Goal: Task Accomplishment & Management: Manage account settings

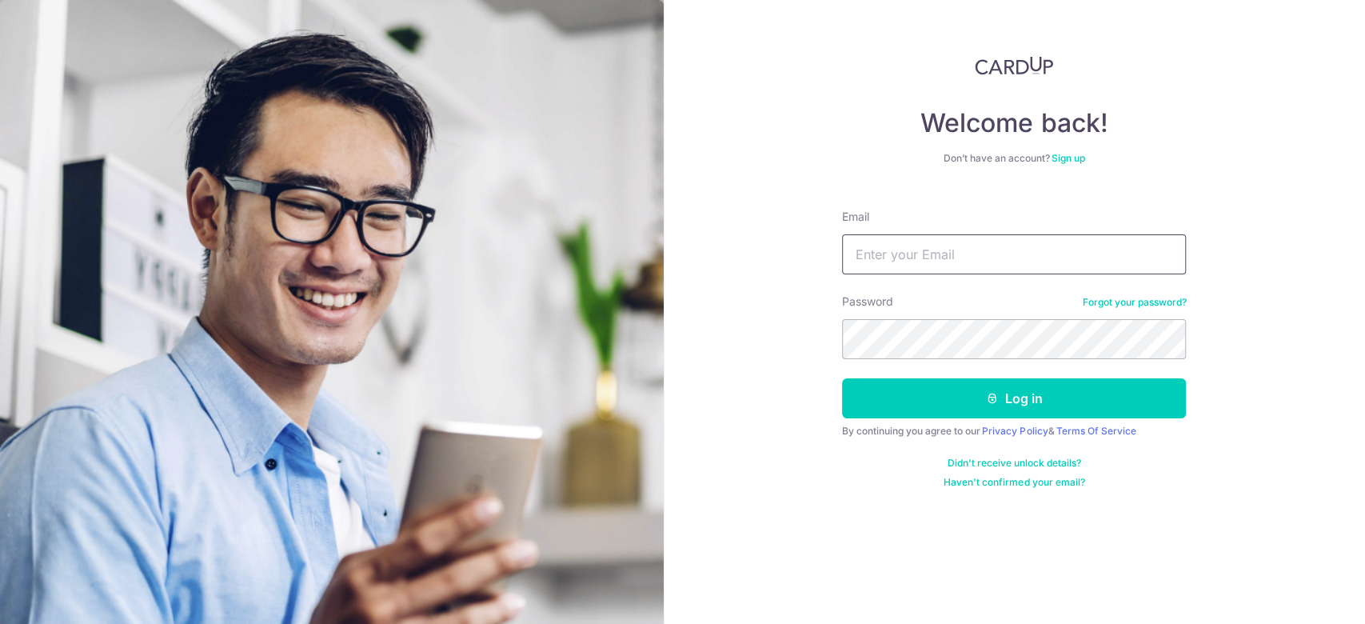
click at [1035, 257] on input "Email" at bounding box center [1014, 254] width 344 height 40
type input "[EMAIL_ADDRESS][DOMAIN_NAME]"
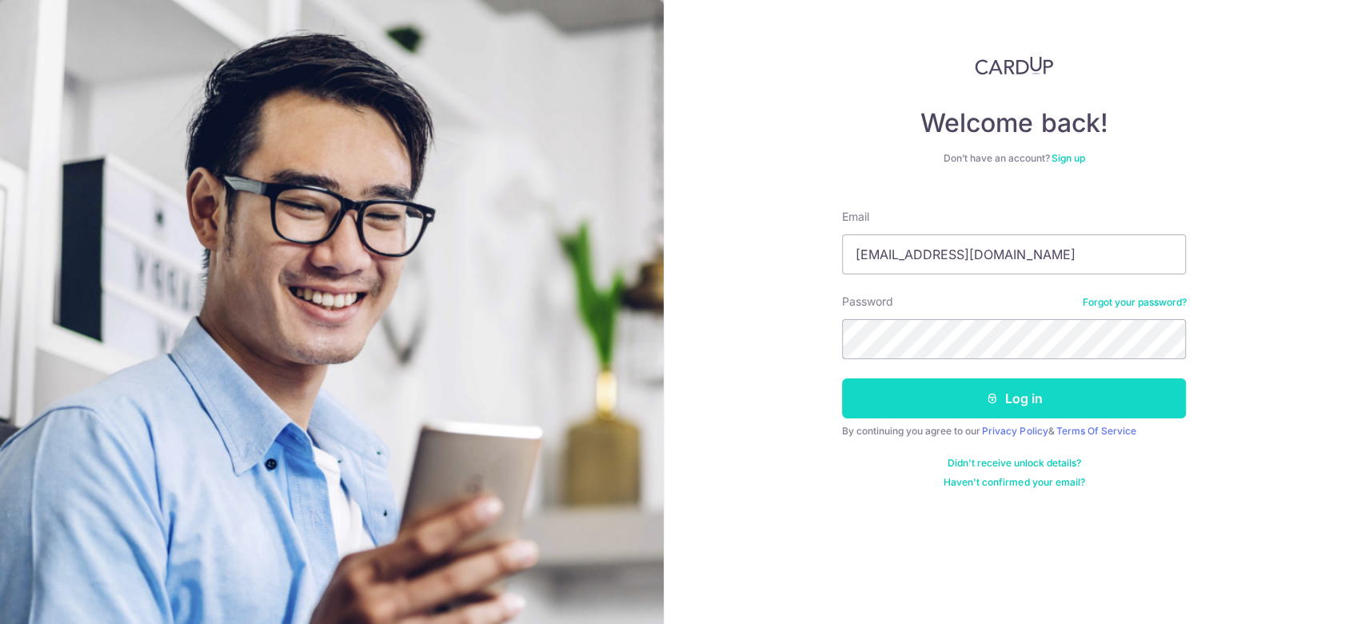
click at [876, 398] on button "Log in" at bounding box center [1014, 398] width 344 height 40
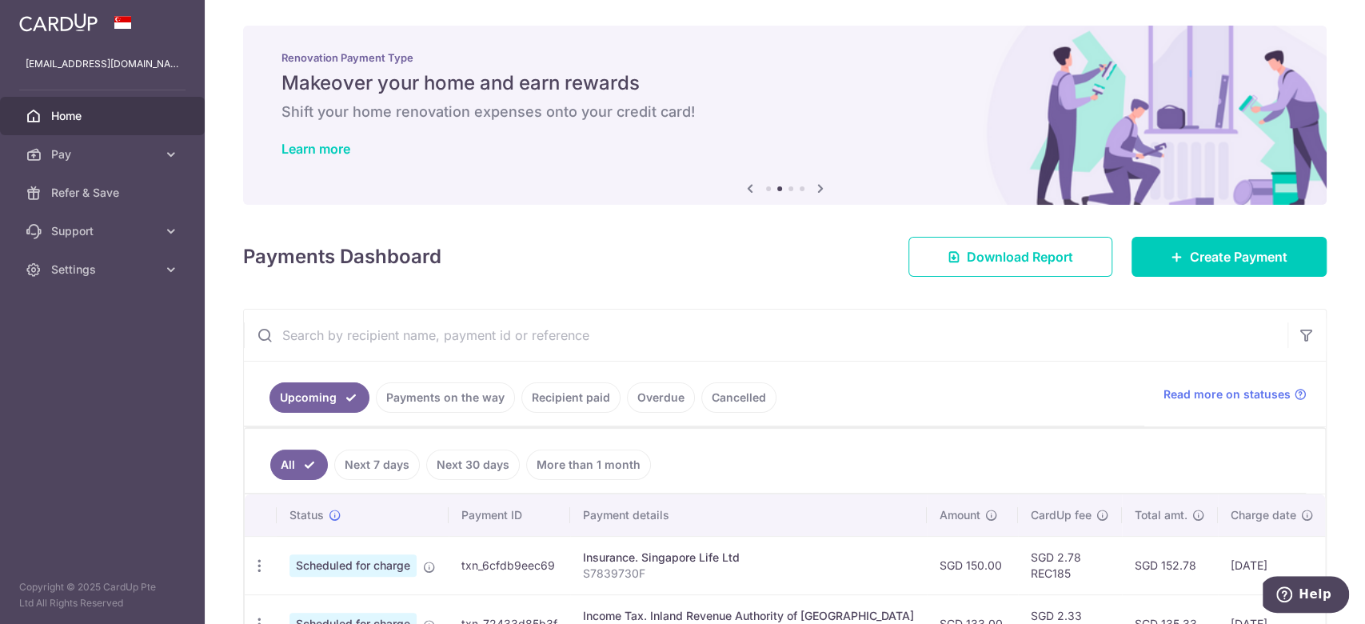
scroll to position [213, 0]
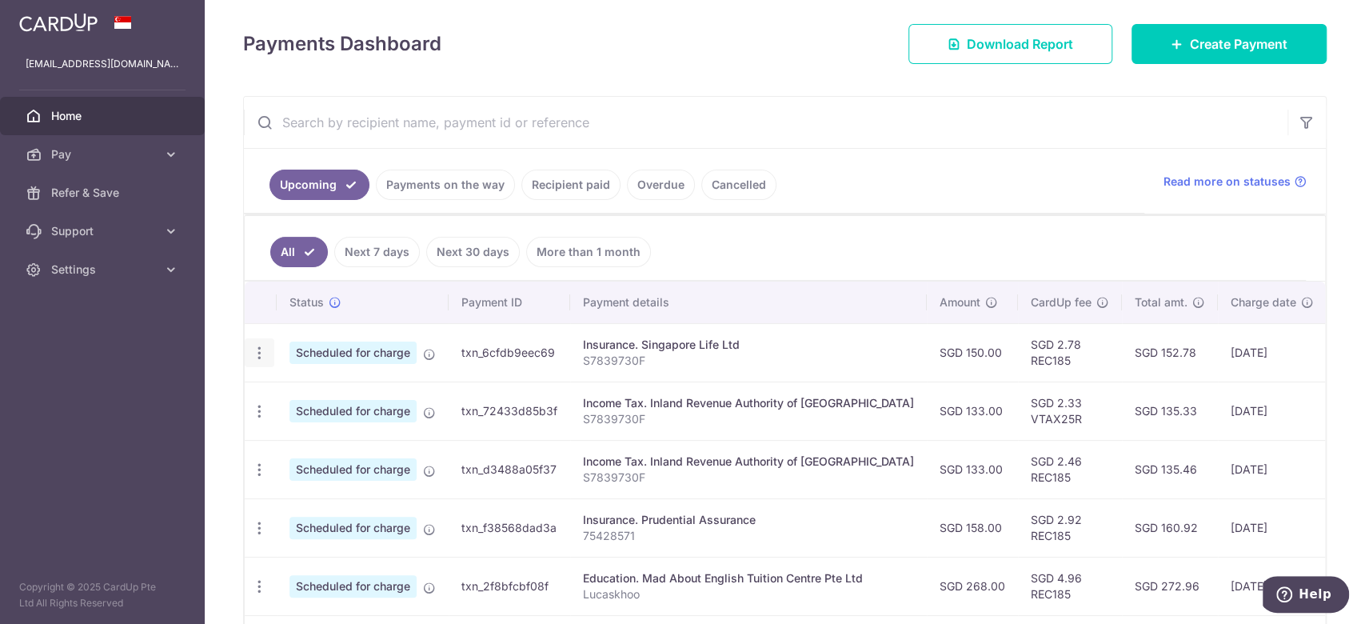
click at [264, 356] on icon "button" at bounding box center [259, 353] width 17 height 17
click at [339, 434] on span "Cancel payment" at bounding box center [344, 435] width 107 height 19
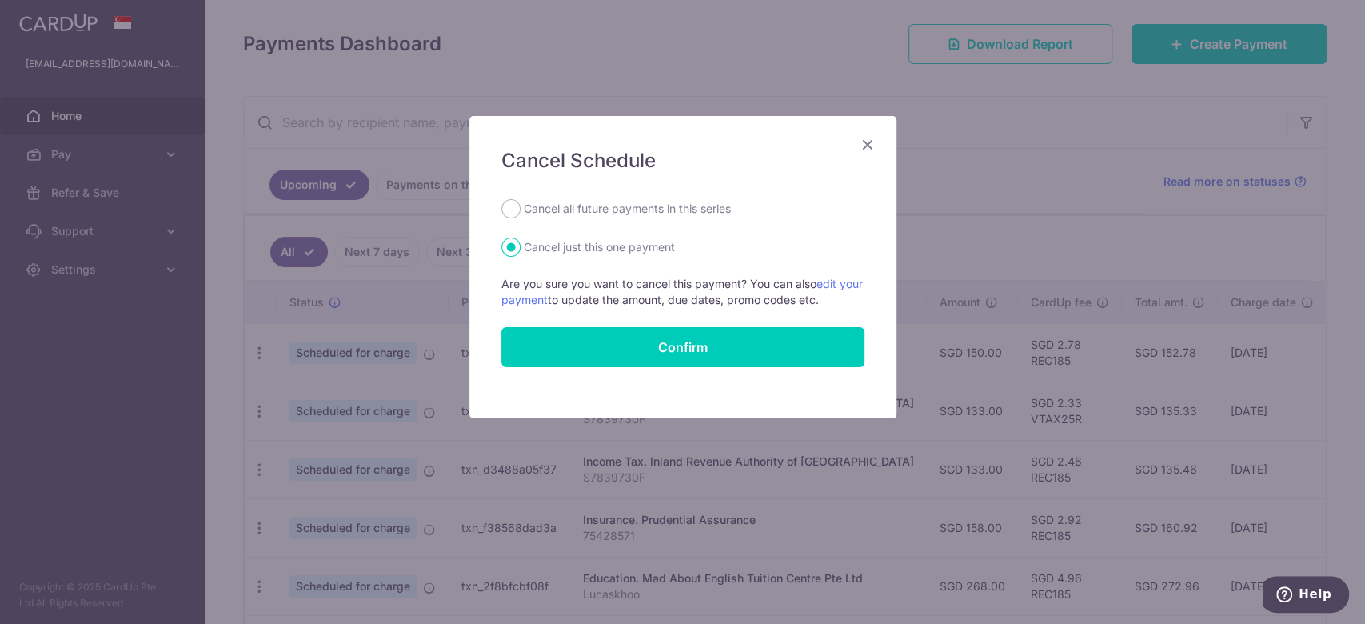
click at [640, 201] on label "Cancel all future payments in this series" at bounding box center [627, 208] width 207 height 19
click at [520, 201] on input "Cancel all future payments in this series" at bounding box center [510, 208] width 19 height 19
radio input "true"
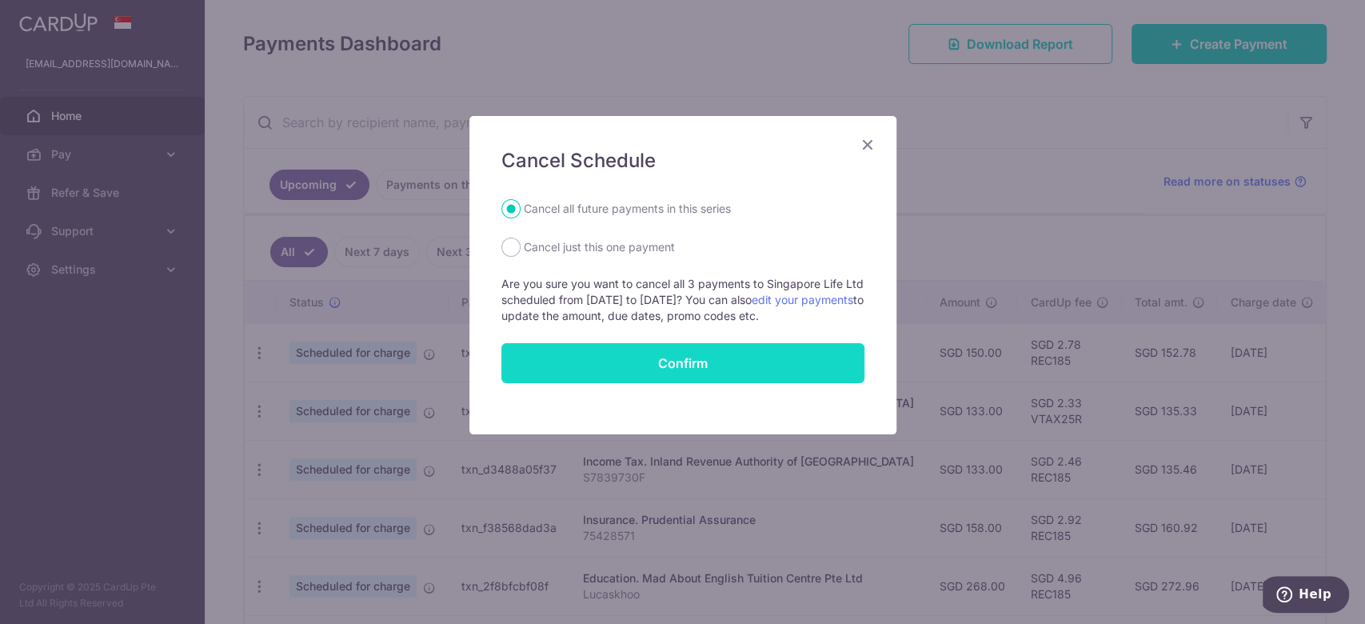
click at [702, 349] on button "Confirm" at bounding box center [682, 363] width 363 height 40
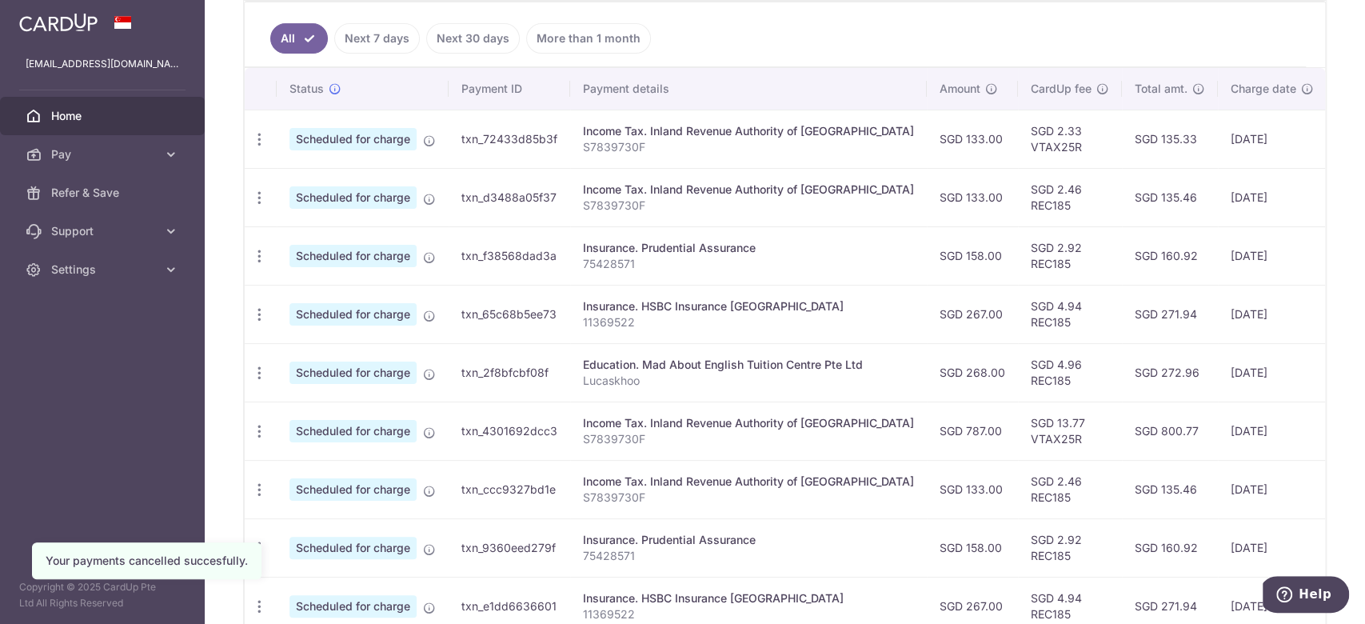
click at [1122, 218] on td "SGD 135.46" at bounding box center [1170, 197] width 96 height 58
click at [257, 142] on icon "button" at bounding box center [259, 139] width 17 height 17
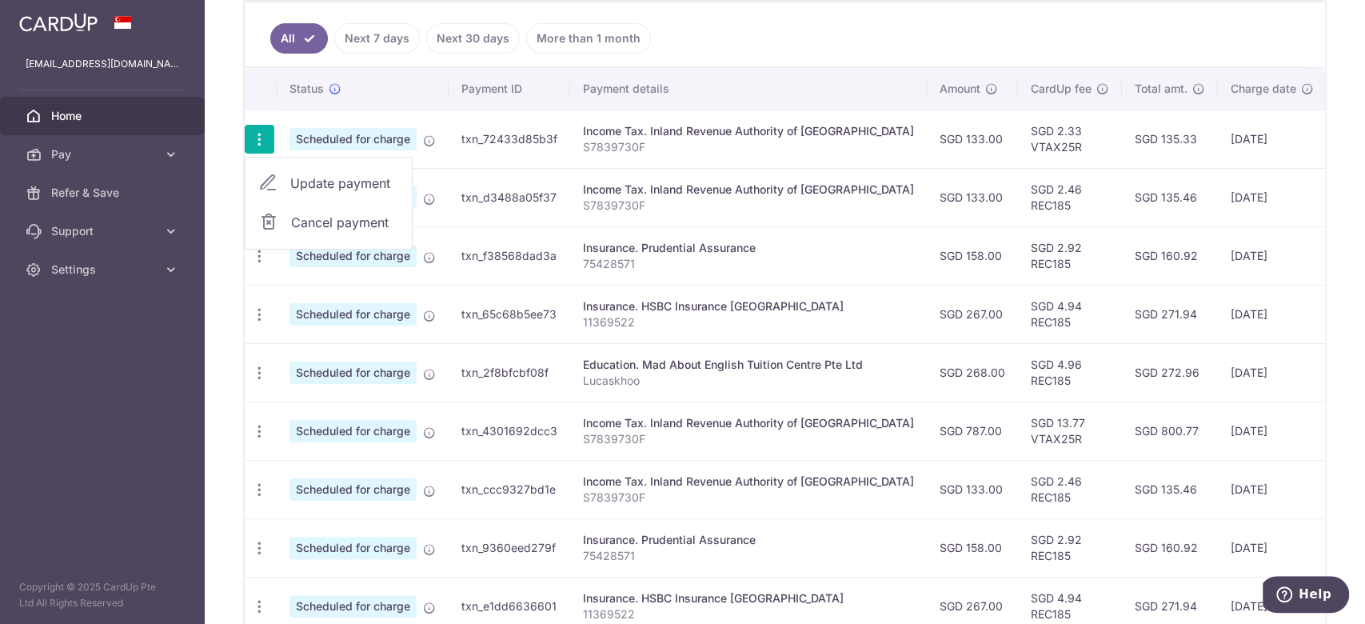
click at [309, 174] on span "Update payment" at bounding box center [344, 182] width 109 height 19
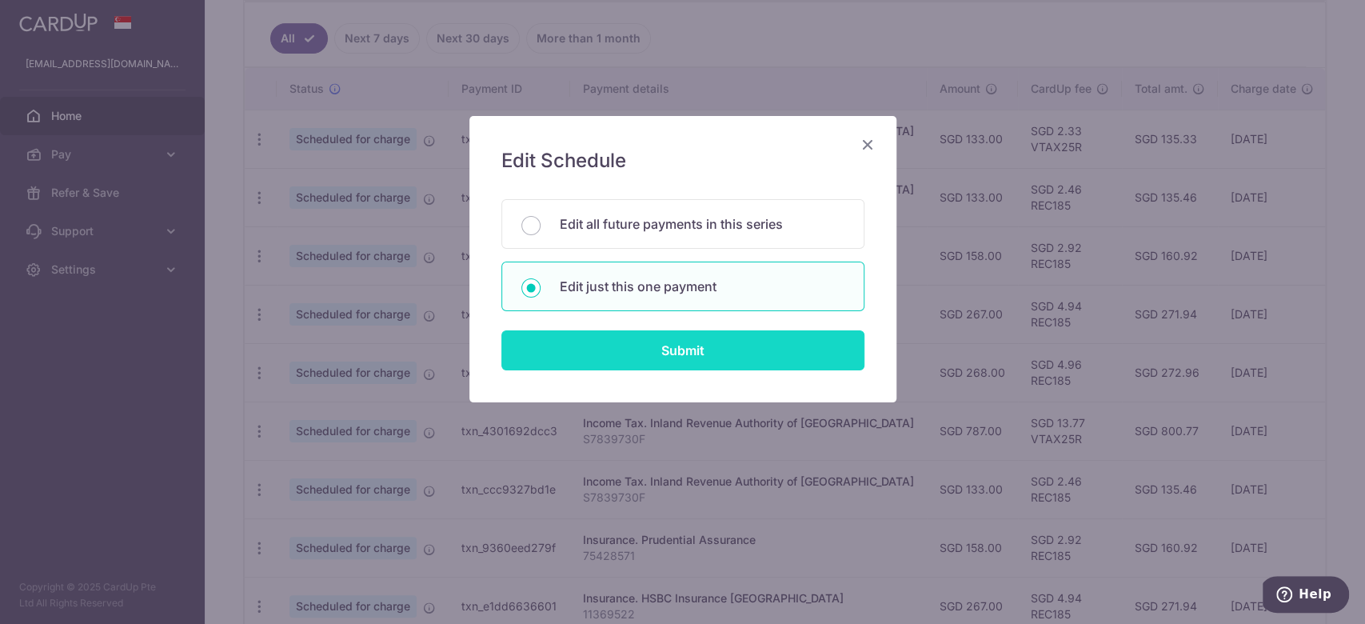
click at [710, 340] on input "Submit" at bounding box center [682, 350] width 363 height 40
radio input "true"
type input "133.00"
type input "[DATE]"
type input "S7839730F"
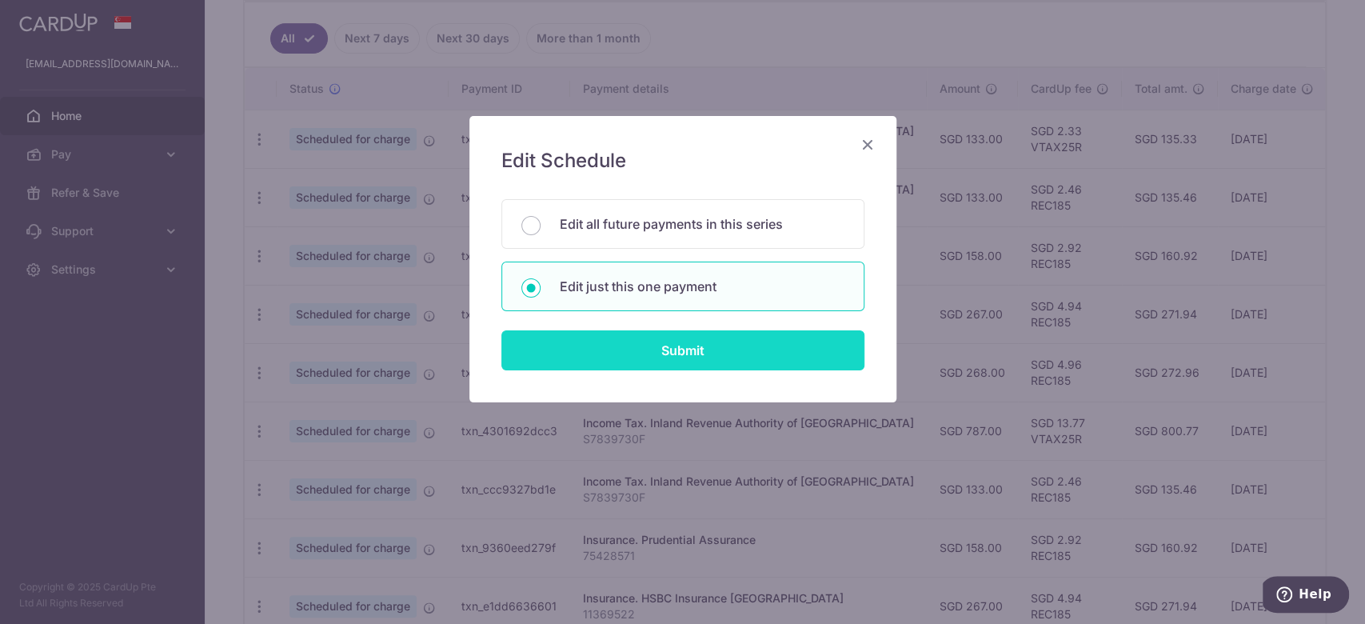
type input "VTAX25R"
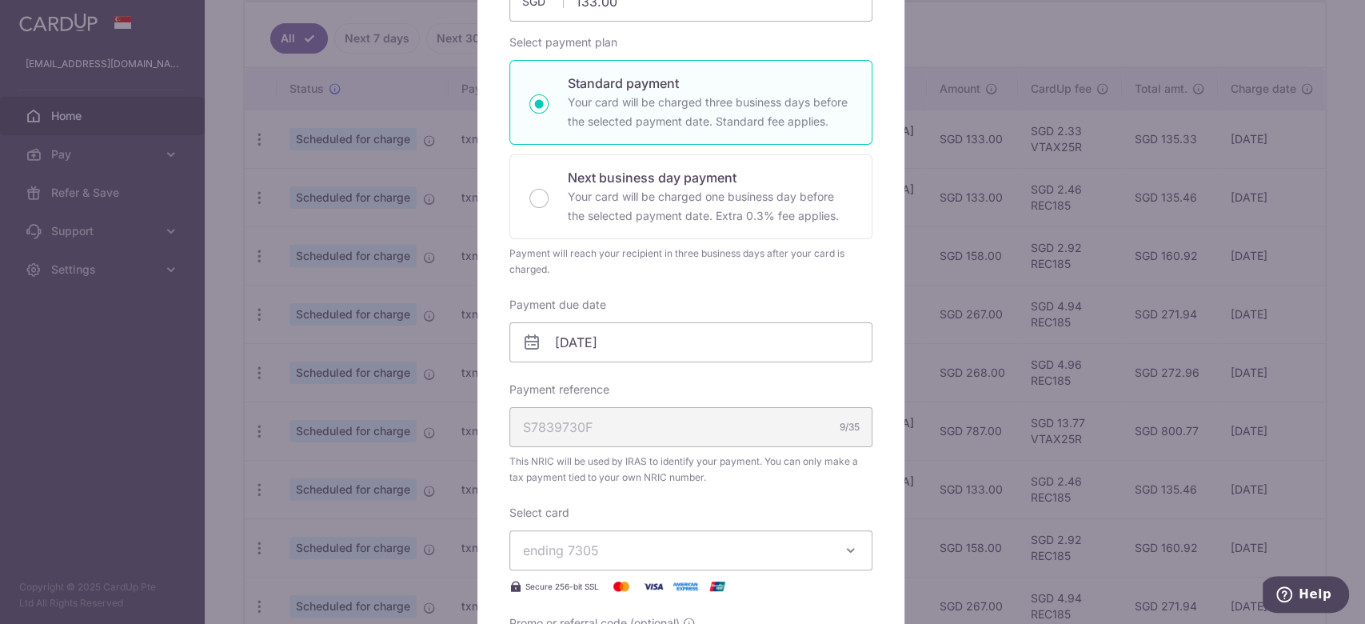
scroll to position [106, 0]
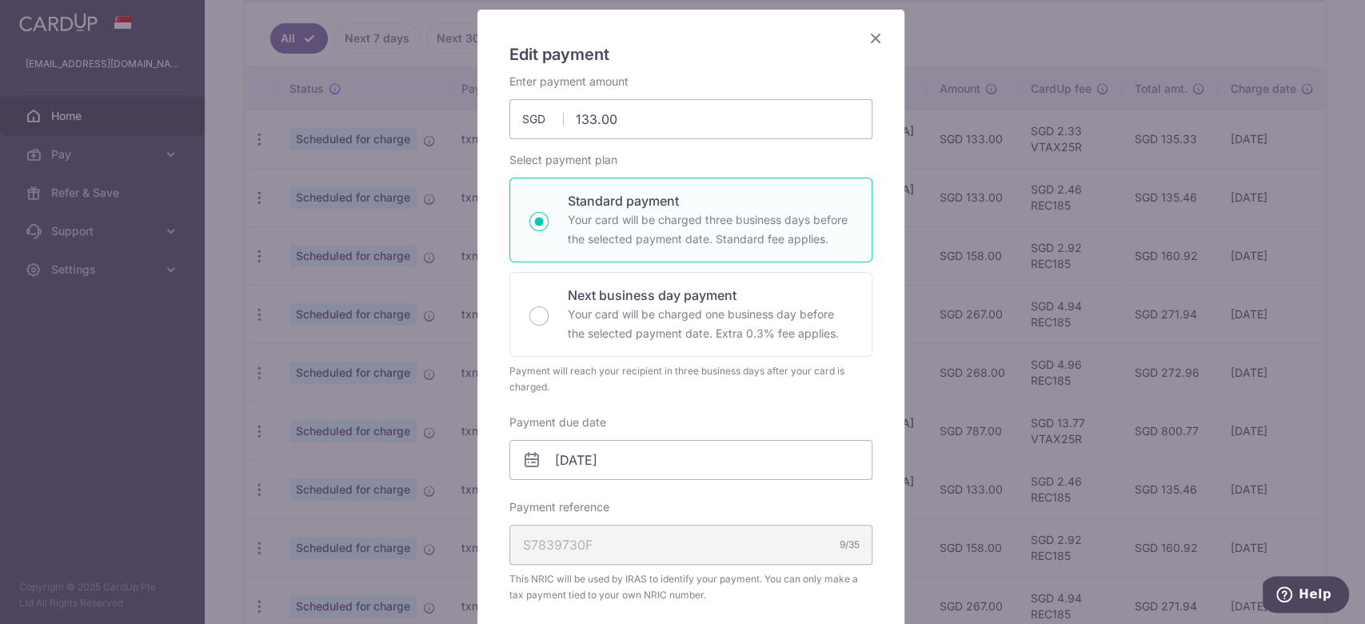
click at [867, 41] on icon "Close" at bounding box center [875, 38] width 19 height 20
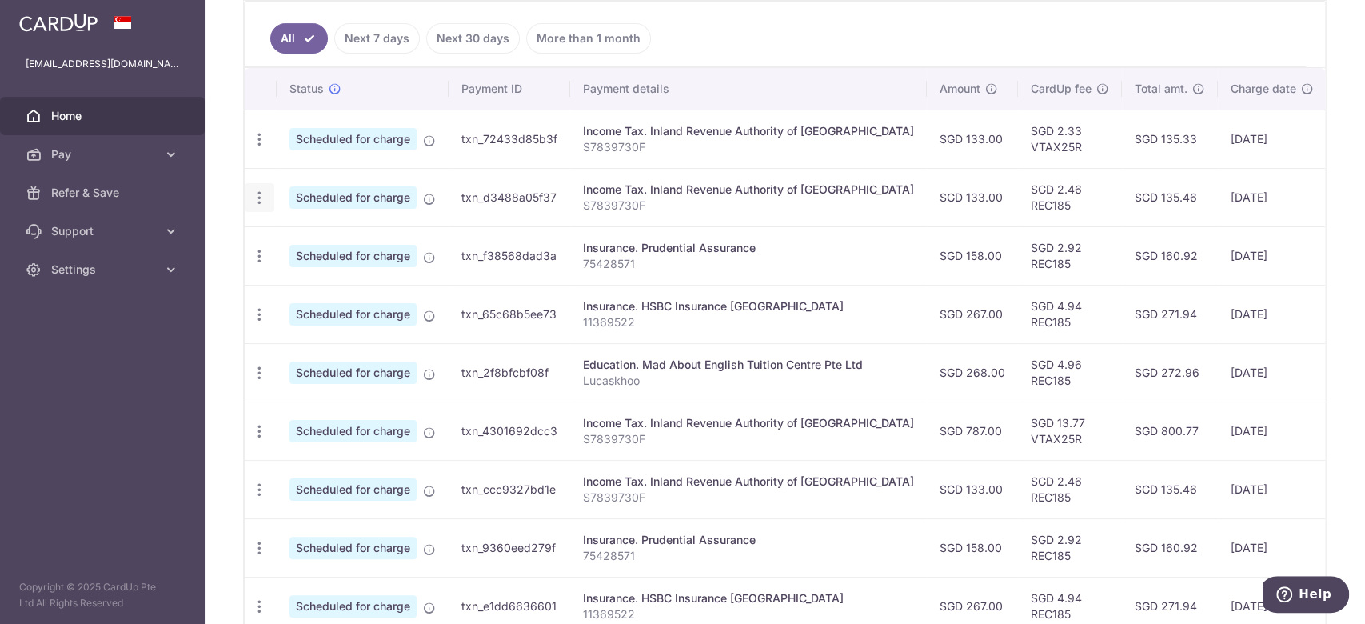
click at [261, 198] on icon "button" at bounding box center [259, 197] width 17 height 17
click at [296, 234] on span "Update payment" at bounding box center [344, 241] width 109 height 19
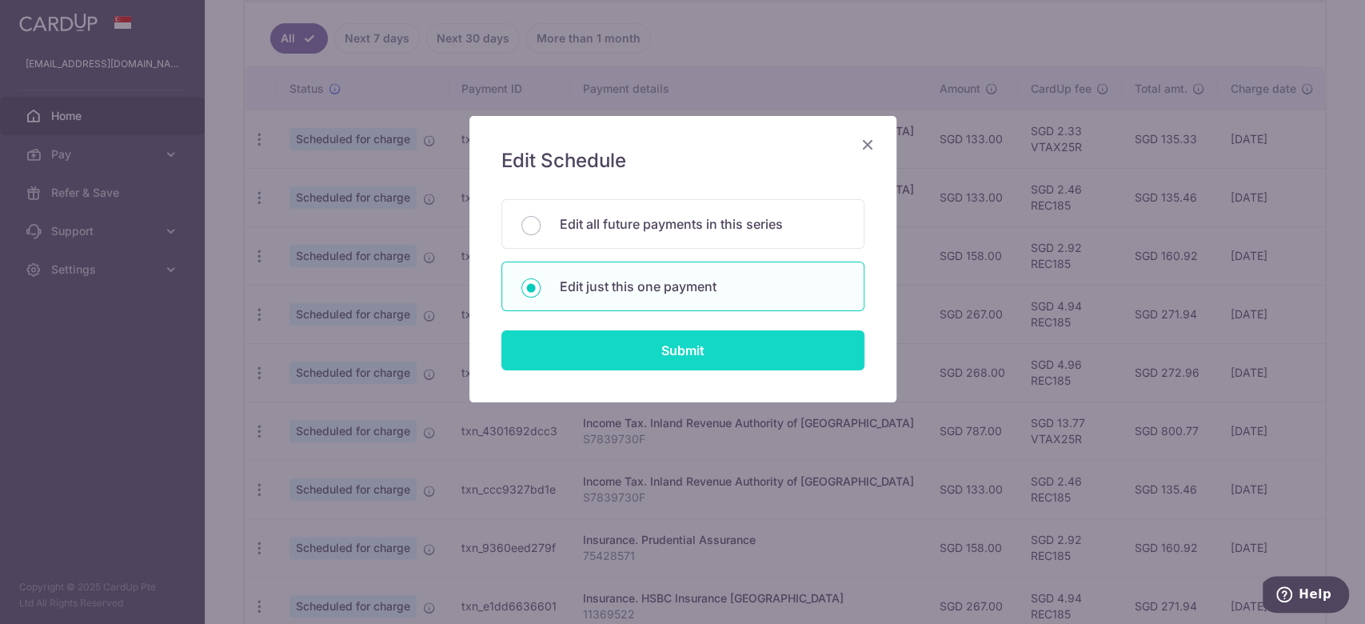
click at [697, 344] on input "Submit" at bounding box center [682, 350] width 363 height 40
radio input "true"
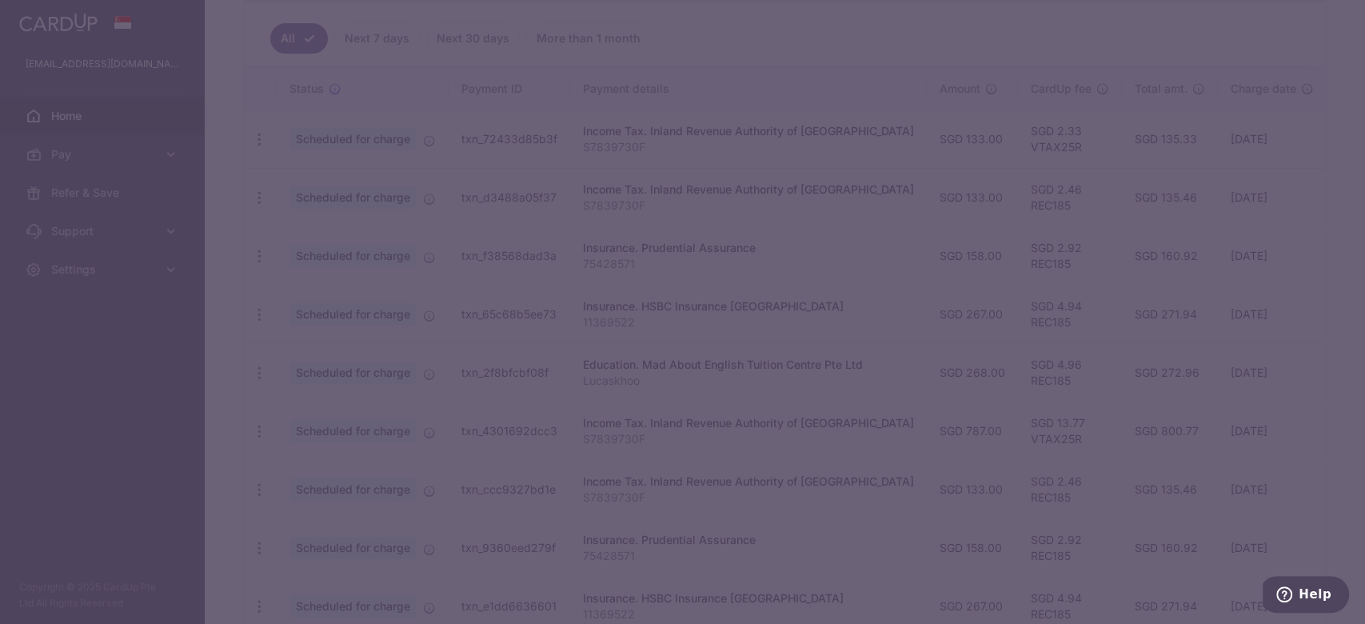
type input "REC185"
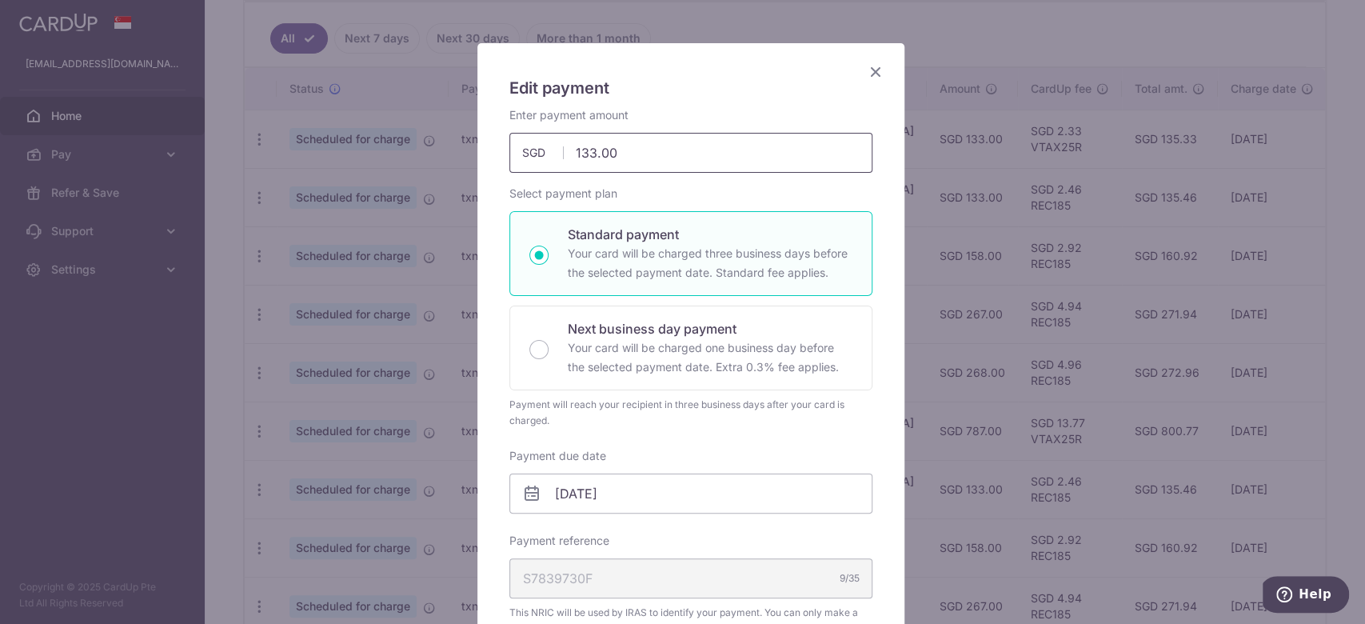
scroll to position [0, 0]
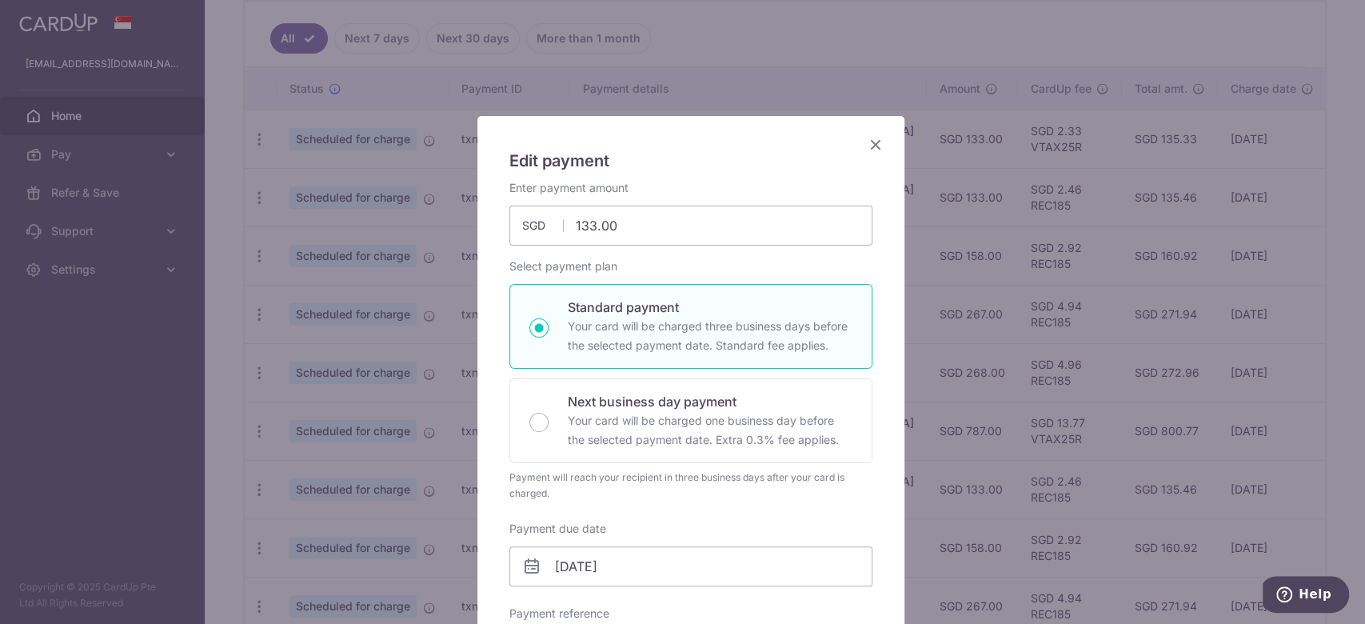
click at [872, 142] on icon "Close" at bounding box center [875, 144] width 19 height 20
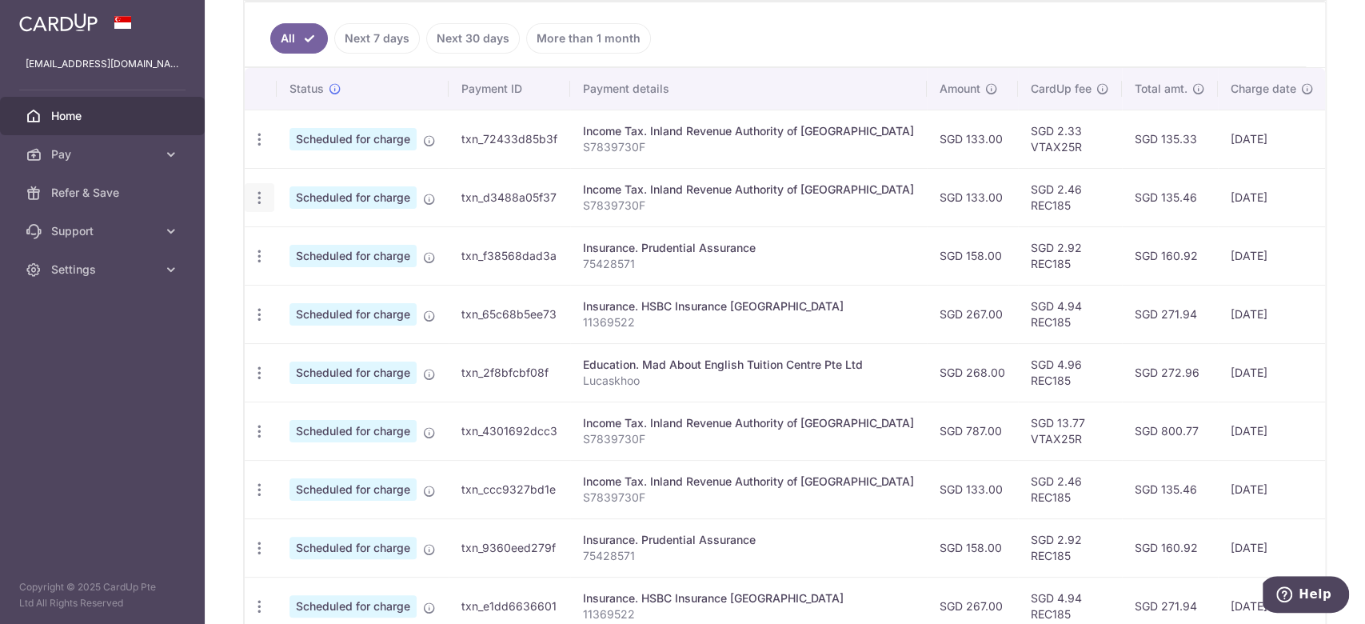
click at [258, 192] on icon "button" at bounding box center [259, 197] width 17 height 17
click at [311, 274] on span "Cancel payment" at bounding box center [344, 280] width 107 height 19
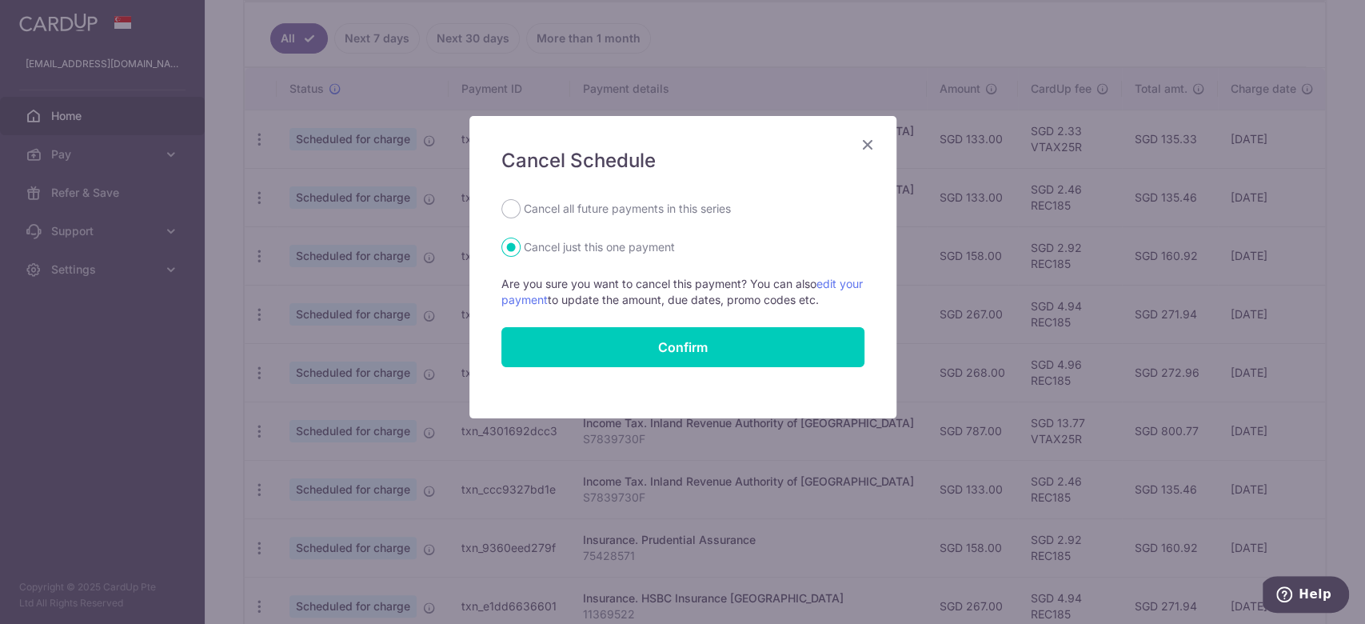
click at [602, 205] on label "Cancel all future payments in this series" at bounding box center [627, 208] width 207 height 19
click at [520, 205] on input "Cancel all future payments in this series" at bounding box center [510, 208] width 19 height 19
radio input "true"
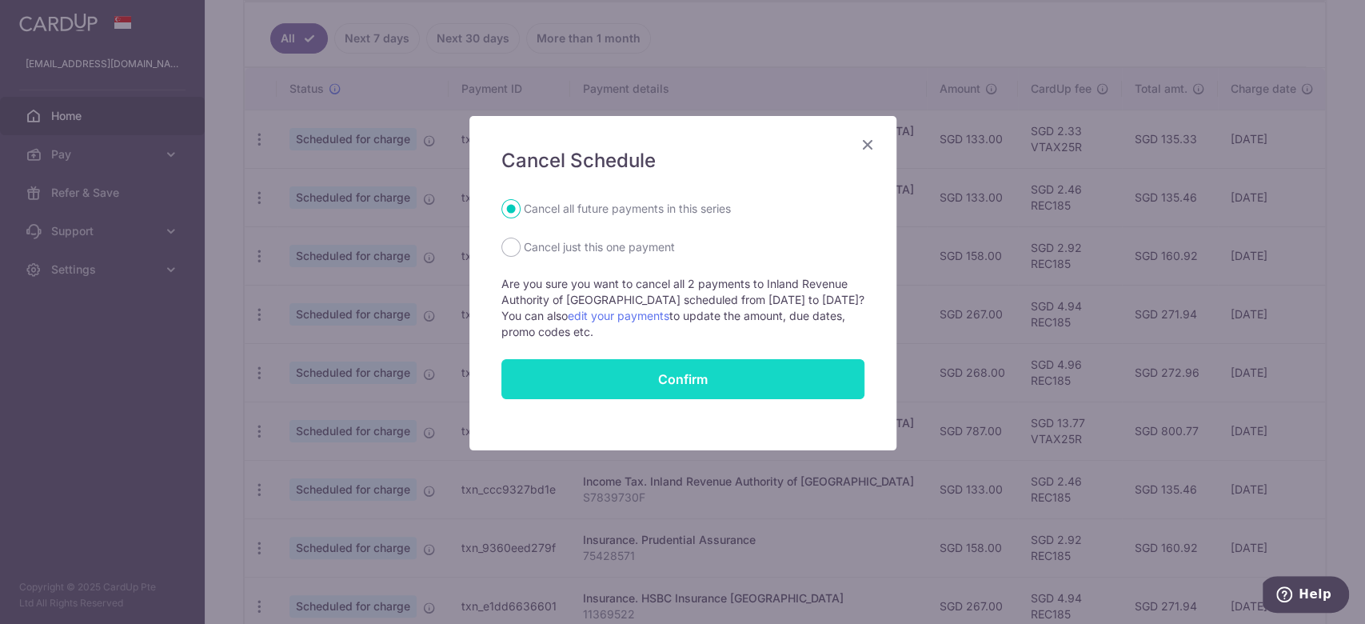
click at [687, 373] on button "Confirm" at bounding box center [682, 379] width 363 height 40
